Goal: Task Accomplishment & Management: Manage account settings

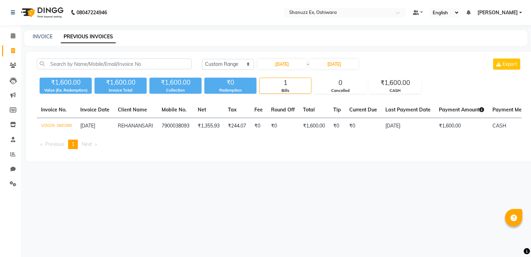
select select "range"
click at [14, 36] on icon at bounding box center [13, 35] width 5 height 5
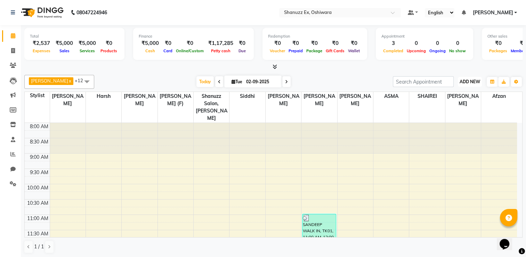
click at [470, 79] on span "ADD NEW" at bounding box center [470, 81] width 21 height 5
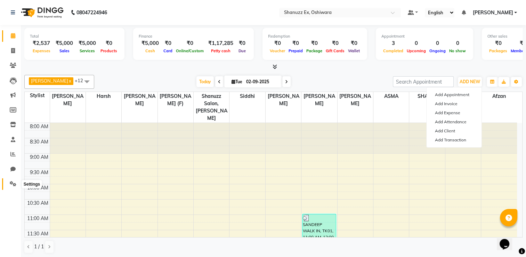
click at [14, 181] on icon at bounding box center [13, 183] width 7 height 5
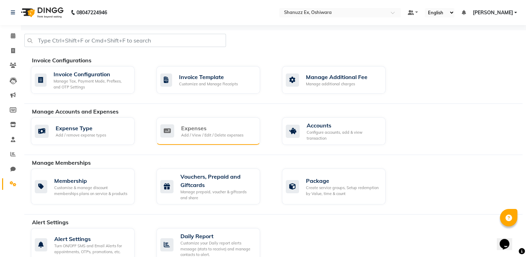
click at [169, 133] on icon at bounding box center [167, 130] width 14 height 13
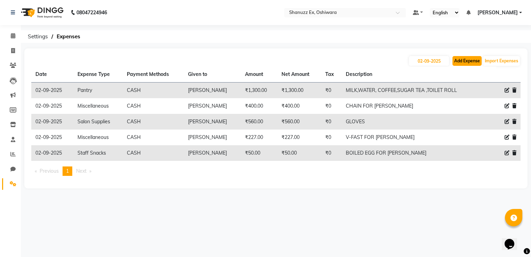
click at [470, 62] on button "Add Expense" at bounding box center [467, 61] width 29 height 10
select select "1"
select select "7357"
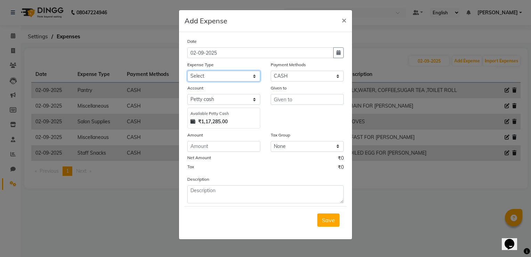
click at [234, 78] on select "Select Advance Salary Client Snacks Electricity Bill Marketing Maintenance Misc…" at bounding box center [223, 76] width 73 height 11
select select "22676"
click at [187, 71] on select "Select Advance Salary Client Snacks Electricity Bill Marketing Maintenance Misc…" at bounding box center [223, 76] width 73 height 11
click at [281, 101] on input "text" at bounding box center [307, 99] width 73 height 11
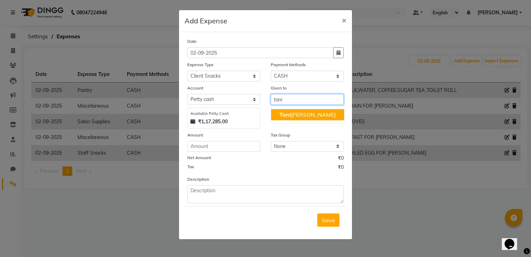
click at [286, 122] on ngb-typeahead-window "Tani [PERSON_NAME]" at bounding box center [308, 114] width 74 height 17
click at [287, 119] on button "Tani [PERSON_NAME]" at bounding box center [307, 114] width 73 height 11
type input "[PERSON_NAME]"
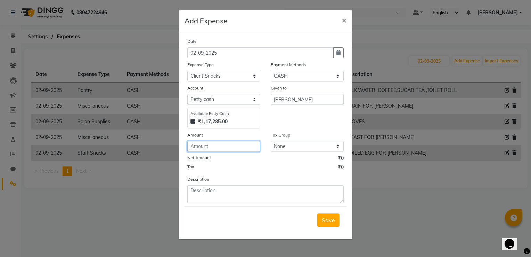
click at [204, 148] on input "number" at bounding box center [223, 146] width 73 height 11
type input "100"
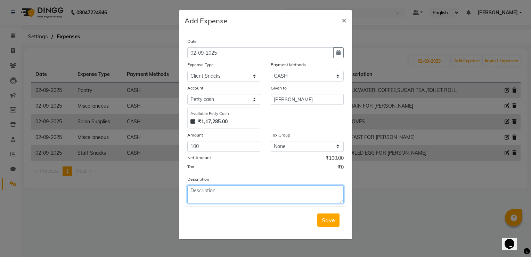
click at [218, 192] on textarea at bounding box center [265, 194] width 156 height 18
type textarea "sandwich for client"
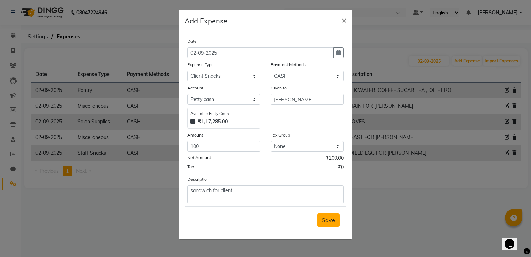
click at [335, 221] on span "Save" at bounding box center [328, 219] width 13 height 7
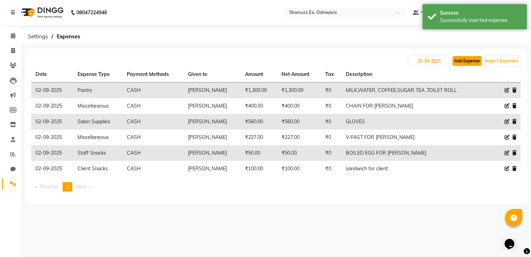
click at [456, 62] on button "Add Expense" at bounding box center [467, 61] width 29 height 10
select select "1"
select select "7357"
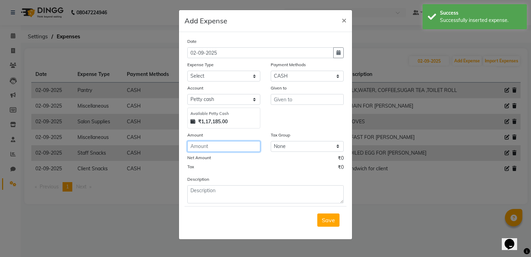
click at [207, 145] on input "number" at bounding box center [223, 146] width 73 height 11
type input "40"
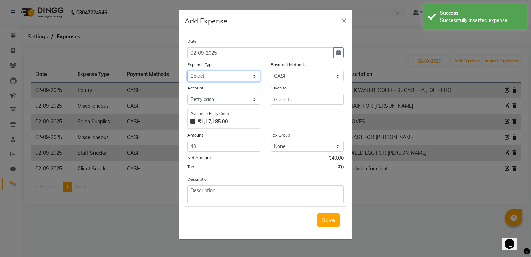
click at [217, 76] on select "Select Advance Salary Client Snacks Electricity Bill Marketing Maintenance Misc…" at bounding box center [223, 76] width 73 height 11
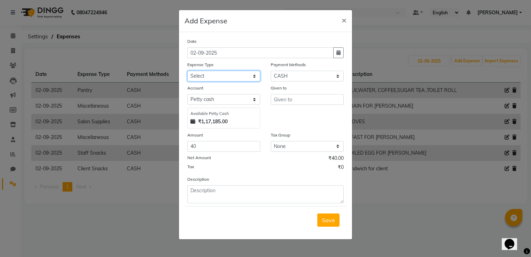
select select "22676"
click at [187, 71] on select "Select Advance Salary Client Snacks Electricity Bill Marketing Maintenance Misc…" at bounding box center [223, 76] width 73 height 11
click at [286, 95] on input "text" at bounding box center [307, 99] width 73 height 11
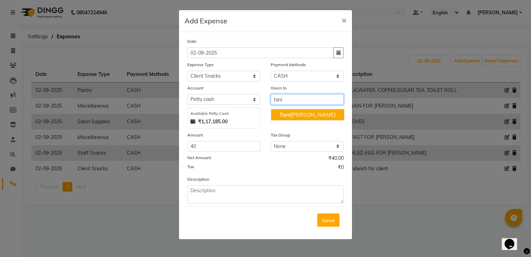
click at [289, 114] on span "Tani" at bounding box center [284, 114] width 11 height 7
type input "[PERSON_NAME]"
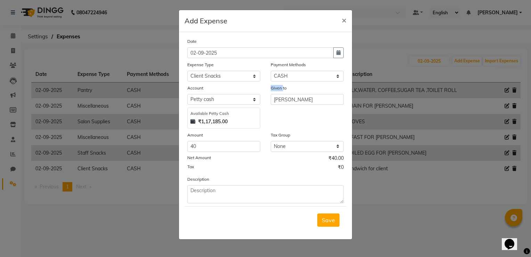
click at [289, 114] on div "Given to [PERSON_NAME]" at bounding box center [307, 106] width 83 height 44
click at [295, 122] on div "Given to [PERSON_NAME]" at bounding box center [307, 106] width 83 height 44
click at [193, 147] on input "40" at bounding box center [223, 146] width 73 height 11
type input "60"
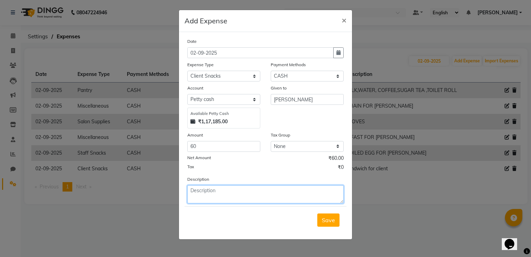
click at [206, 189] on textarea at bounding box center [265, 194] width 156 height 18
type textarea "sandwich for client"
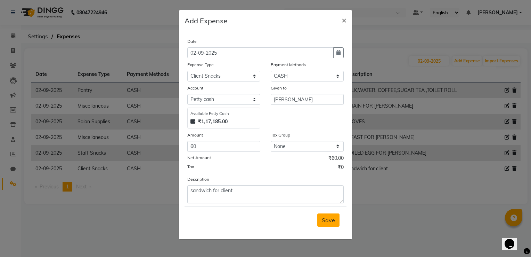
click at [325, 226] on button "Save" at bounding box center [328, 219] width 22 height 13
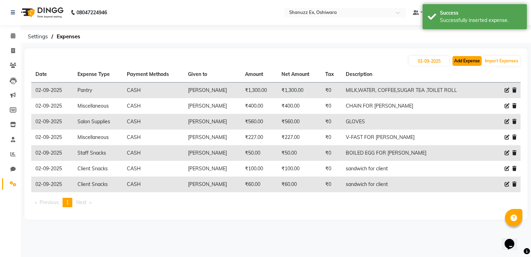
click at [467, 63] on button "Add Expense" at bounding box center [467, 61] width 29 height 10
select select "1"
select select "7357"
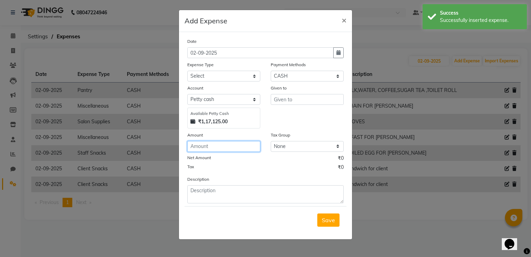
click at [208, 146] on input "number" at bounding box center [223, 146] width 73 height 11
type input "380"
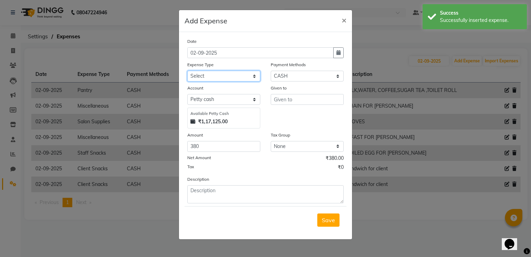
click at [205, 74] on select "Select Advance Salary Client Snacks Electricity Bill Marketing Maintenance Misc…" at bounding box center [223, 76] width 73 height 11
select select "22673"
click at [187, 71] on select "Select Advance Salary Client Snacks Electricity Bill Marketing Maintenance Misc…" at bounding box center [223, 76] width 73 height 11
click at [289, 99] on input "text" at bounding box center [307, 99] width 73 height 11
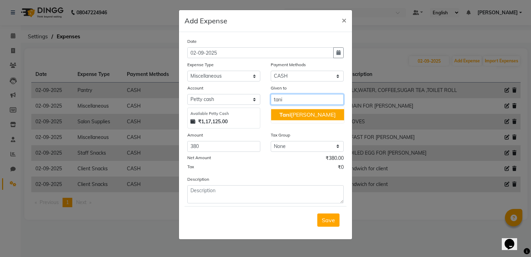
click at [290, 113] on span "Tani" at bounding box center [284, 114] width 11 height 7
type input "[PERSON_NAME]"
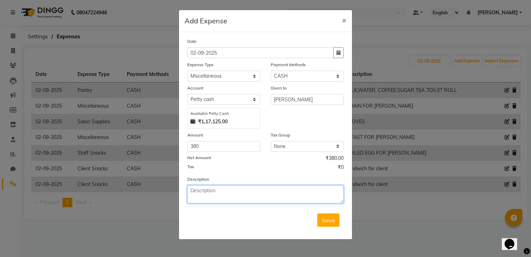
click at [214, 191] on textarea at bounding box center [265, 194] width 156 height 18
type textarea "v-fast for iluvia product"
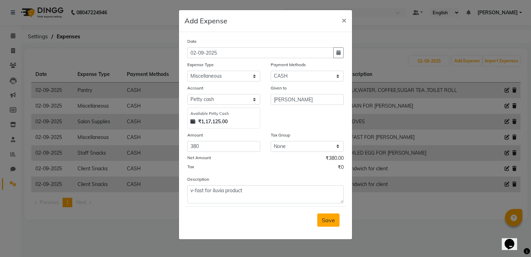
click at [325, 219] on span "Save" at bounding box center [328, 219] width 13 height 7
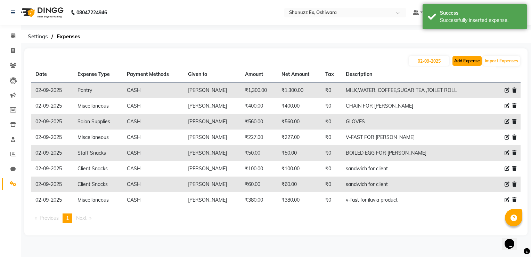
click at [453, 60] on button "Add Expense" at bounding box center [467, 61] width 29 height 10
select select "1"
select select "7357"
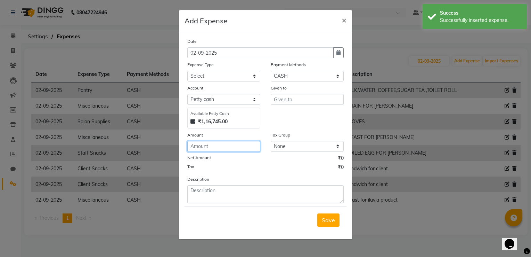
click at [206, 146] on input "number" at bounding box center [223, 146] width 73 height 11
type input "200"
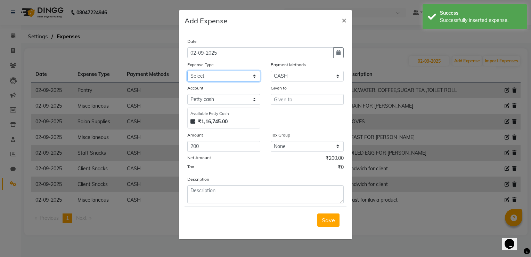
click at [210, 72] on select "Select Advance Salary Client Snacks Electricity Bill Marketing Maintenance Misc…" at bounding box center [223, 76] width 73 height 11
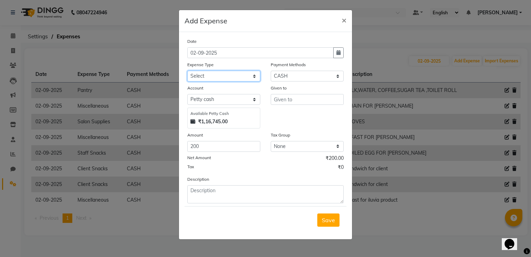
select select "22675"
click at [187, 71] on select "Select Advance Salary Client Snacks Electricity Bill Marketing Maintenance Misc…" at bounding box center [223, 76] width 73 height 11
click at [311, 97] on input "text" at bounding box center [307, 99] width 73 height 11
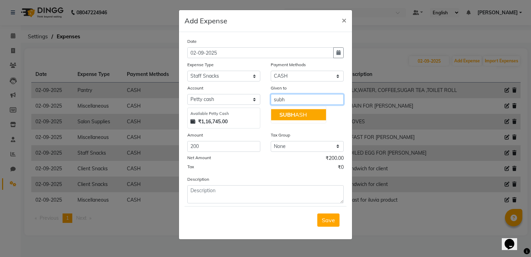
click at [297, 115] on ngb-highlight "SUBH ASH" at bounding box center [292, 114] width 27 height 7
type input "SUBHASH"
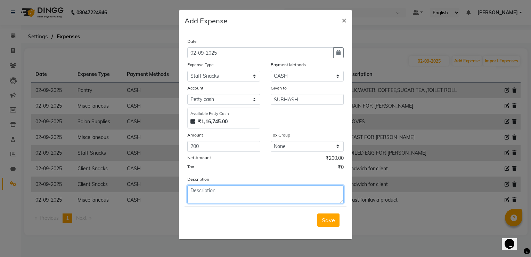
click at [218, 186] on textarea at bounding box center [265, 194] width 156 height 18
type textarea "lunch for [PERSON_NAME]"
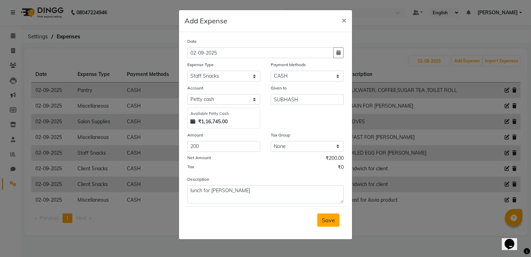
click at [328, 219] on span "Save" at bounding box center [328, 219] width 13 height 7
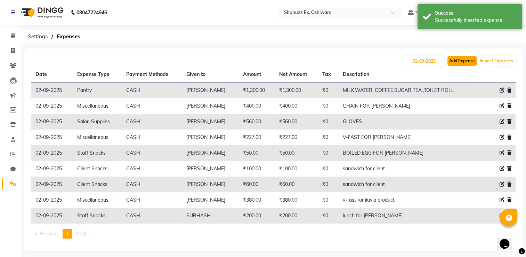
click at [466, 58] on button "Add Expense" at bounding box center [461, 61] width 29 height 10
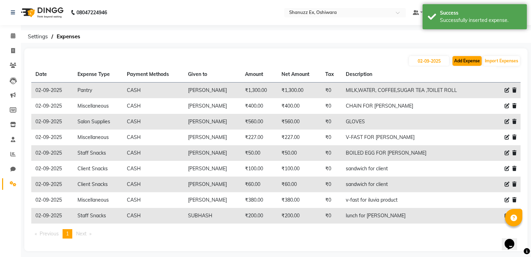
select select "1"
select select "7357"
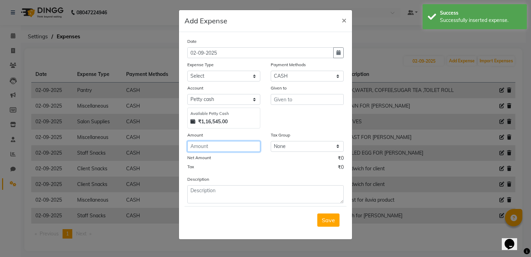
click at [205, 147] on input "number" at bounding box center [223, 146] width 73 height 11
type input "400"
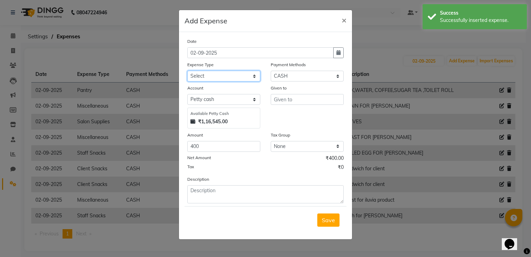
click at [209, 79] on select "Select Advance Salary Client Snacks Electricity Bill Marketing Maintenance Misc…" at bounding box center [223, 76] width 73 height 11
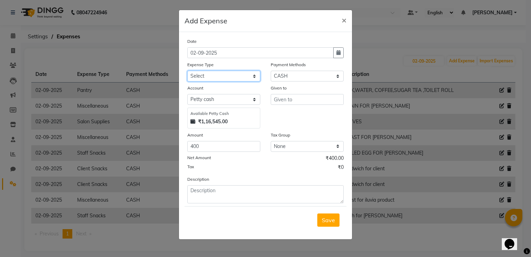
select select "22693"
click at [187, 71] on select "Select Advance Salary Client Snacks Electricity Bill Marketing Maintenance Misc…" at bounding box center [223, 76] width 73 height 11
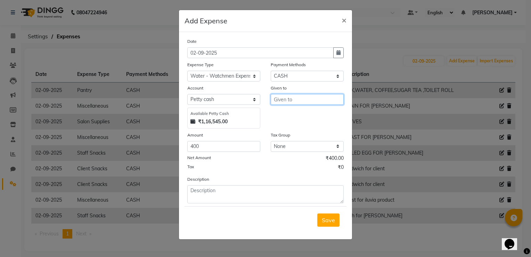
click at [283, 100] on input "text" at bounding box center [307, 99] width 73 height 11
click at [290, 118] on span "Tani" at bounding box center [284, 114] width 11 height 7
type input "[PERSON_NAME]"
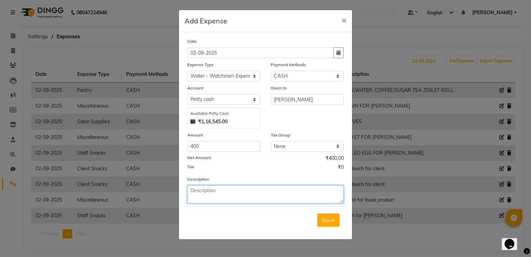
click at [202, 192] on textarea at bounding box center [265, 194] width 156 height 18
type textarea "given to watchmen for water"
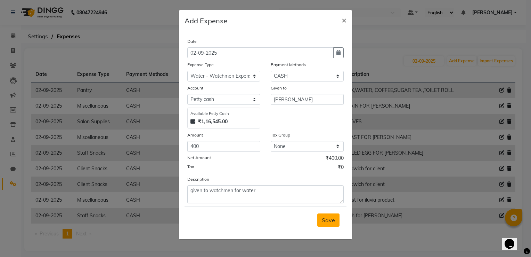
click at [329, 223] on span "Save" at bounding box center [328, 219] width 13 height 7
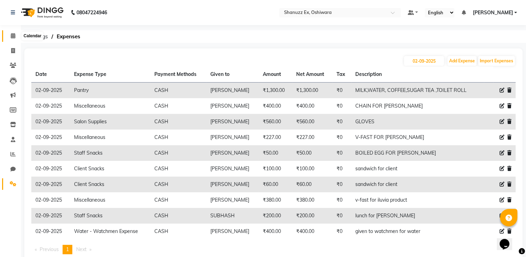
click at [11, 37] on icon at bounding box center [13, 35] width 5 height 5
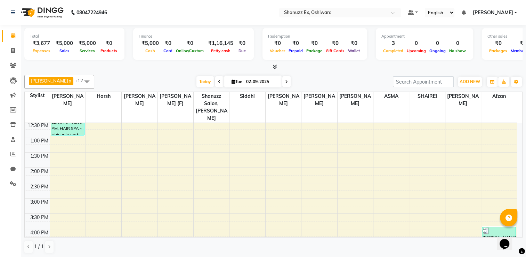
scroll to position [139, 0]
